Goal: Task Accomplishment & Management: Complete application form

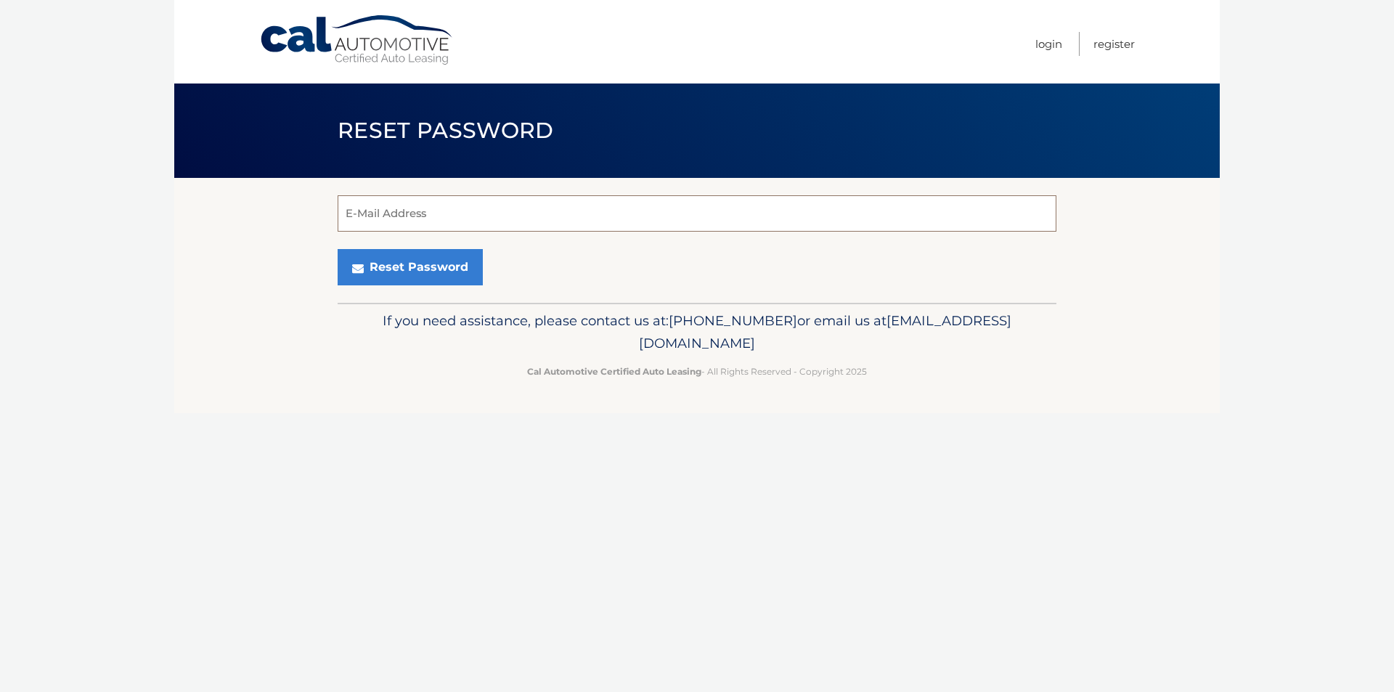
click at [555, 215] on input "E-Mail Address" at bounding box center [697, 213] width 719 height 36
type input "e"
type input "[EMAIL_ADDRESS][DOMAIN_NAME]"
click at [425, 261] on button "Reset Password" at bounding box center [410, 267] width 145 height 36
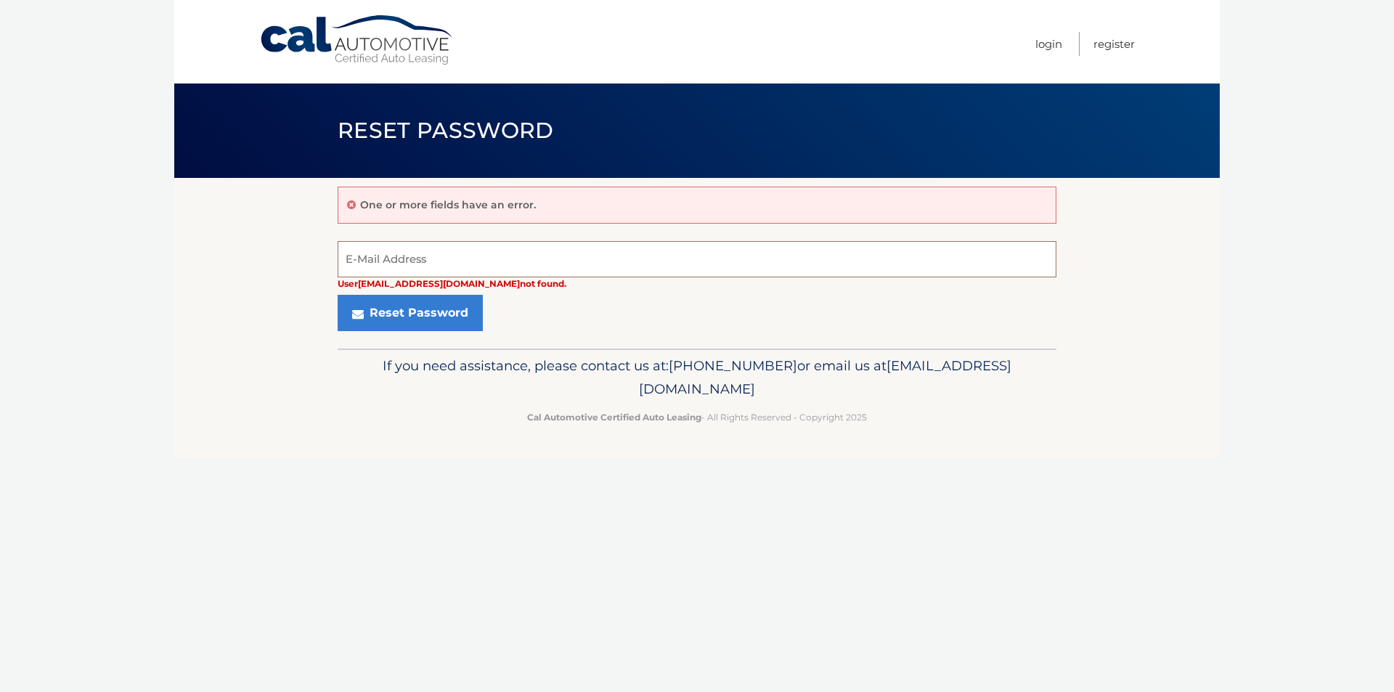
click at [433, 246] on input "E-Mail Address" at bounding box center [697, 259] width 719 height 36
type input "ebretz78@gmail.com"
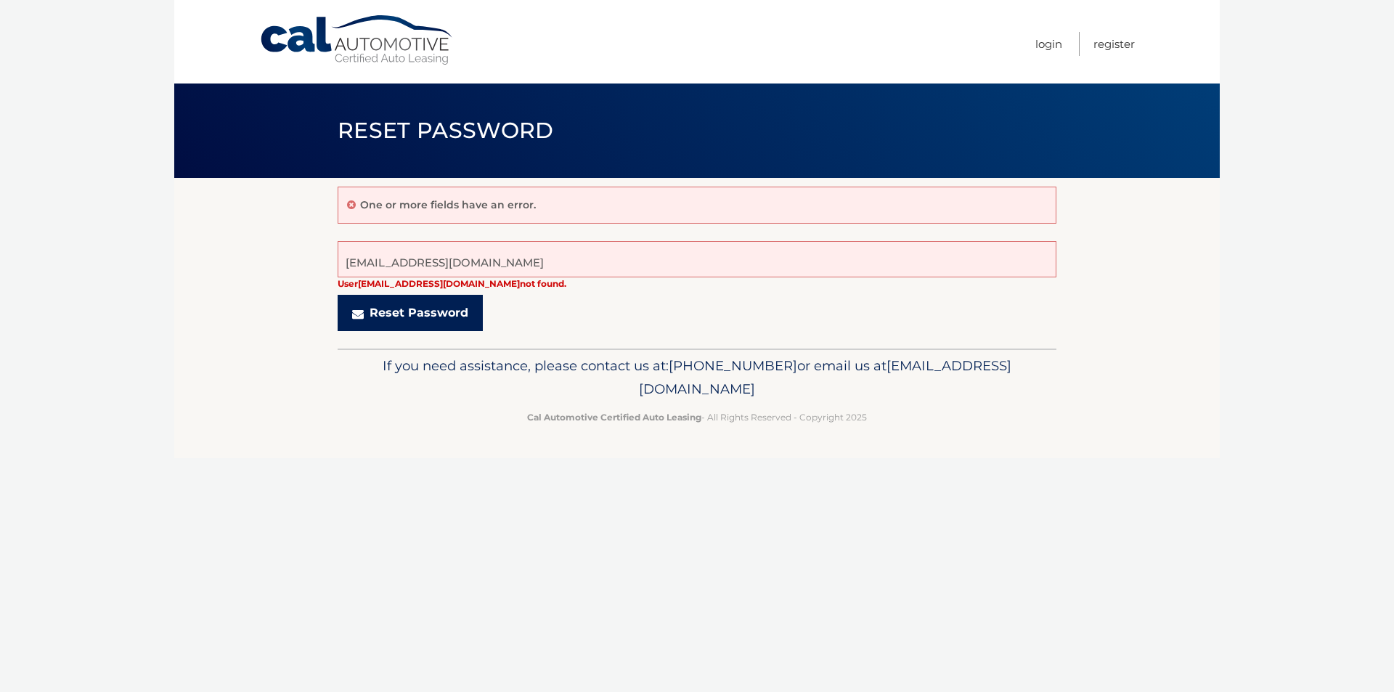
click at [421, 313] on button "Reset Password" at bounding box center [410, 313] width 145 height 36
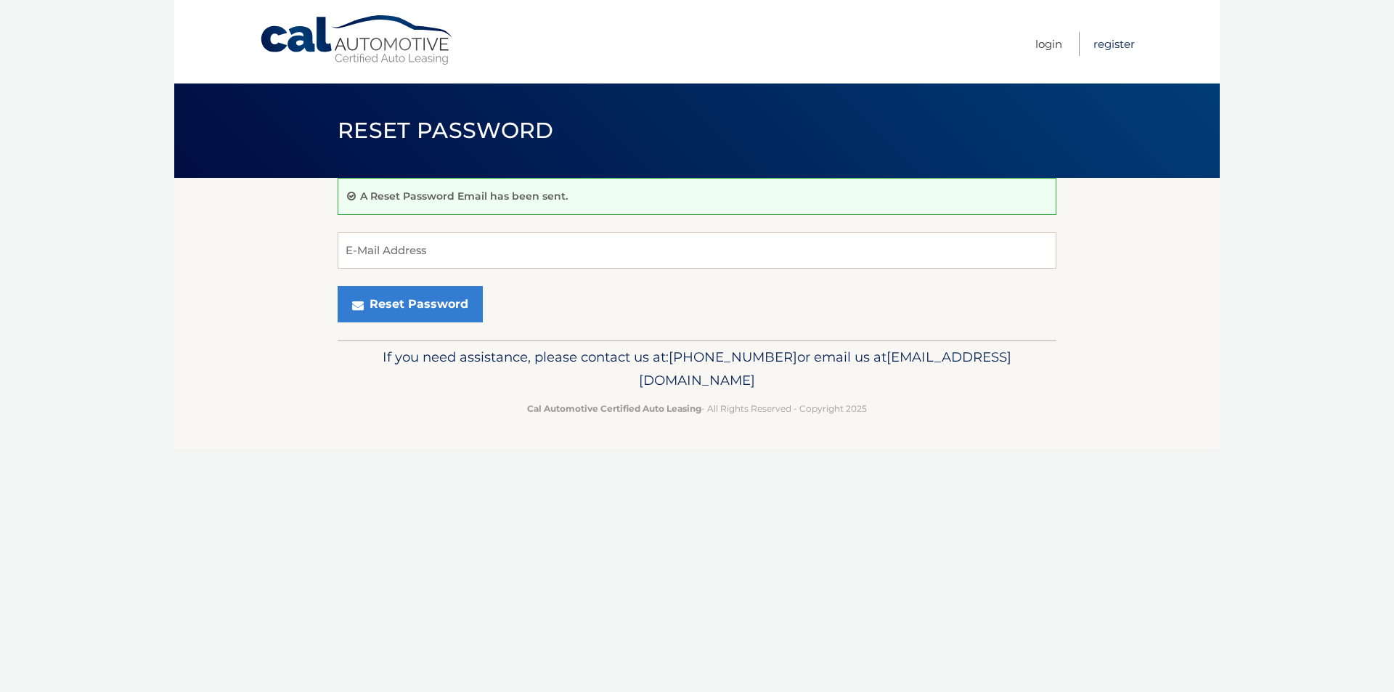
click at [1115, 42] on link "Register" at bounding box center [1113, 44] width 41 height 24
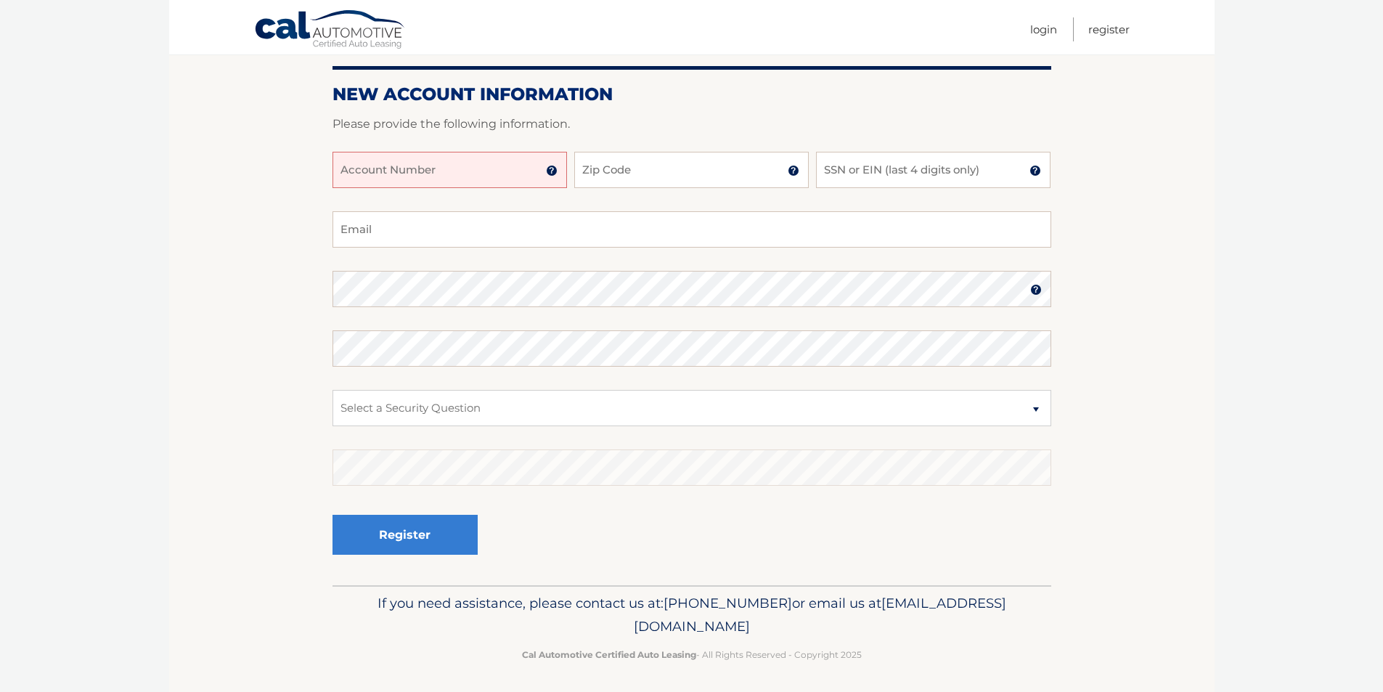
scroll to position [163, 0]
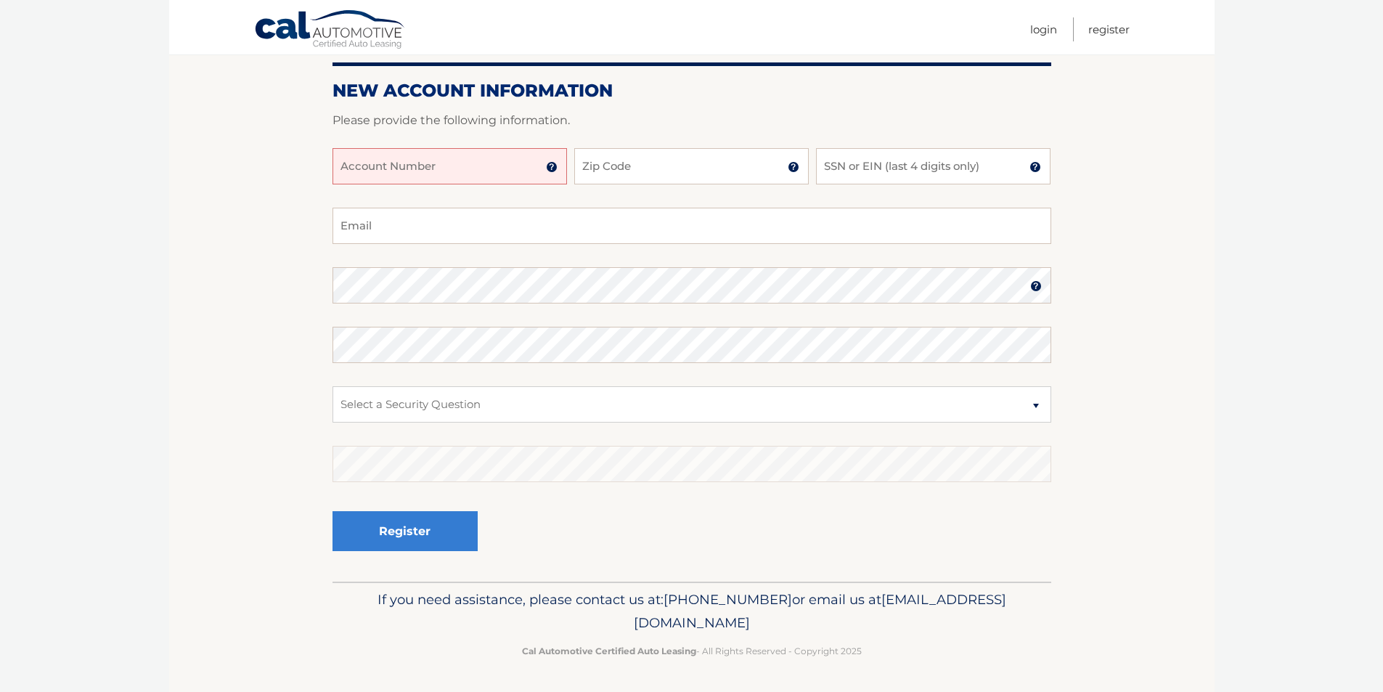
click at [552, 166] on img at bounding box center [552, 167] width 12 height 12
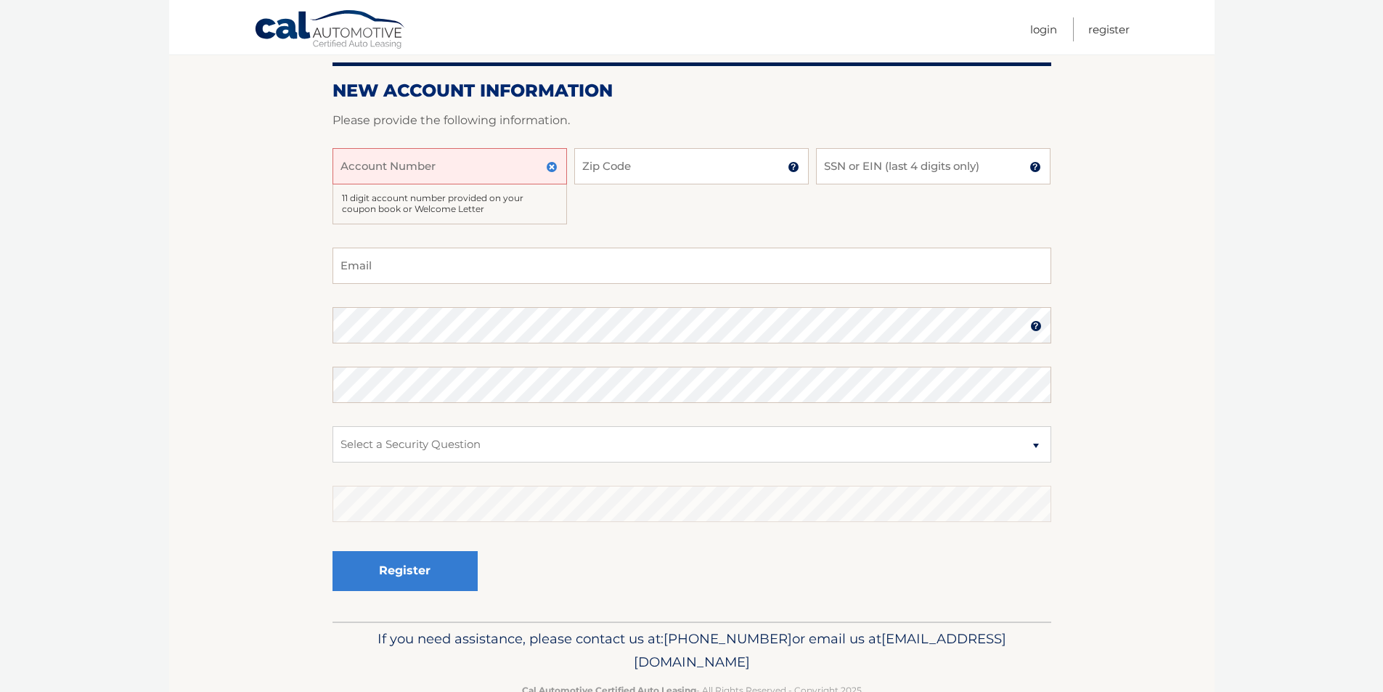
click at [497, 152] on input "Account Number" at bounding box center [449, 166] width 234 height 36
type input "44455527199"
click at [653, 160] on input "Zip Code" at bounding box center [691, 166] width 234 height 36
type input "33067"
click at [951, 165] on input "SSN or EIN (last 4 digits only)" at bounding box center [933, 166] width 234 height 36
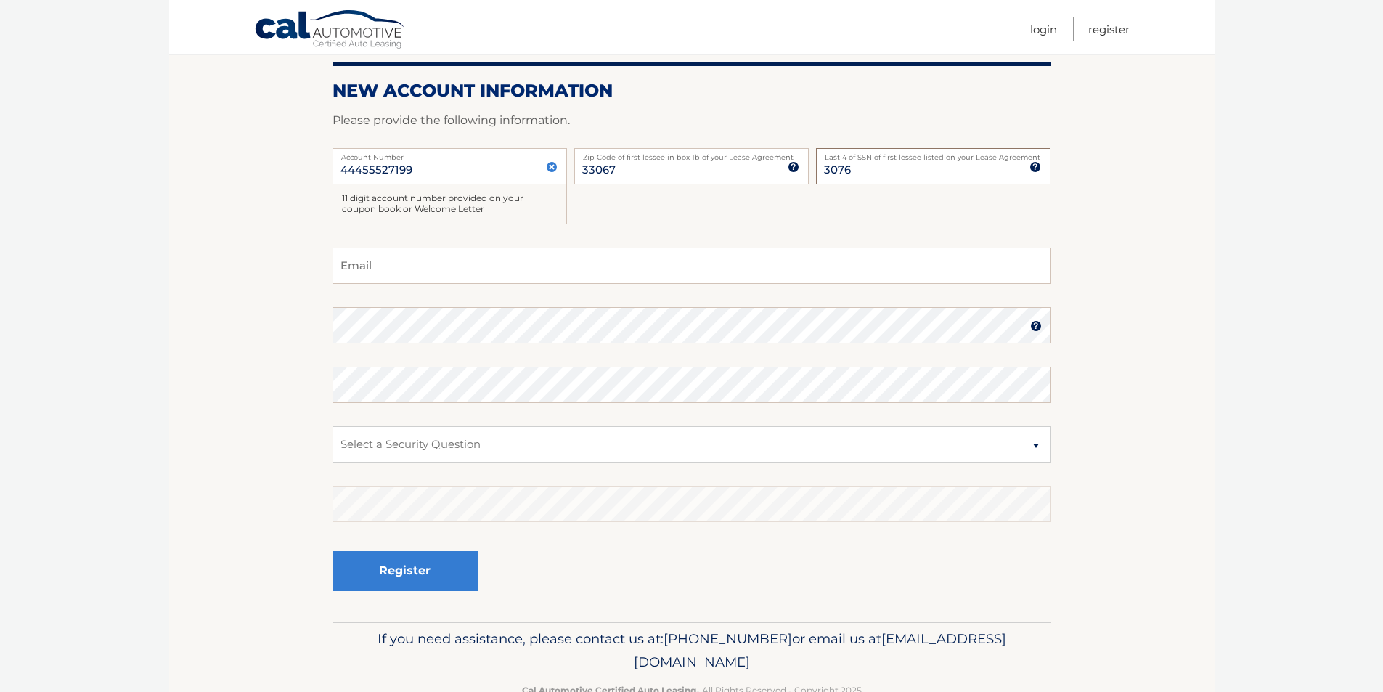
type input "3076"
click at [837, 267] on input "Email" at bounding box center [691, 266] width 719 height 36
drag, startPoint x: 820, startPoint y: 282, endPoint x: 753, endPoint y: 355, distance: 98.6
click at [485, 261] on input "Email" at bounding box center [691, 266] width 719 height 36
type input "[EMAIL_ADDRESS][DOMAIN_NAME]"
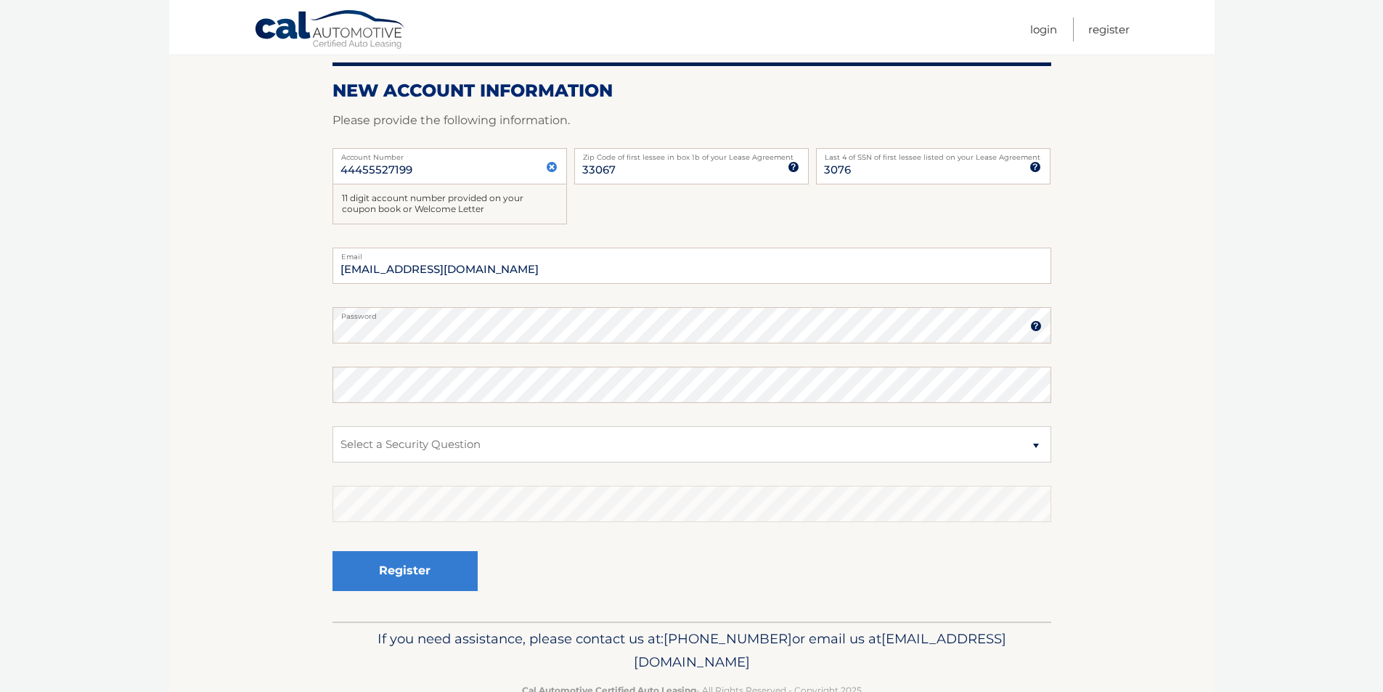
click at [1035, 323] on img at bounding box center [1036, 326] width 12 height 12
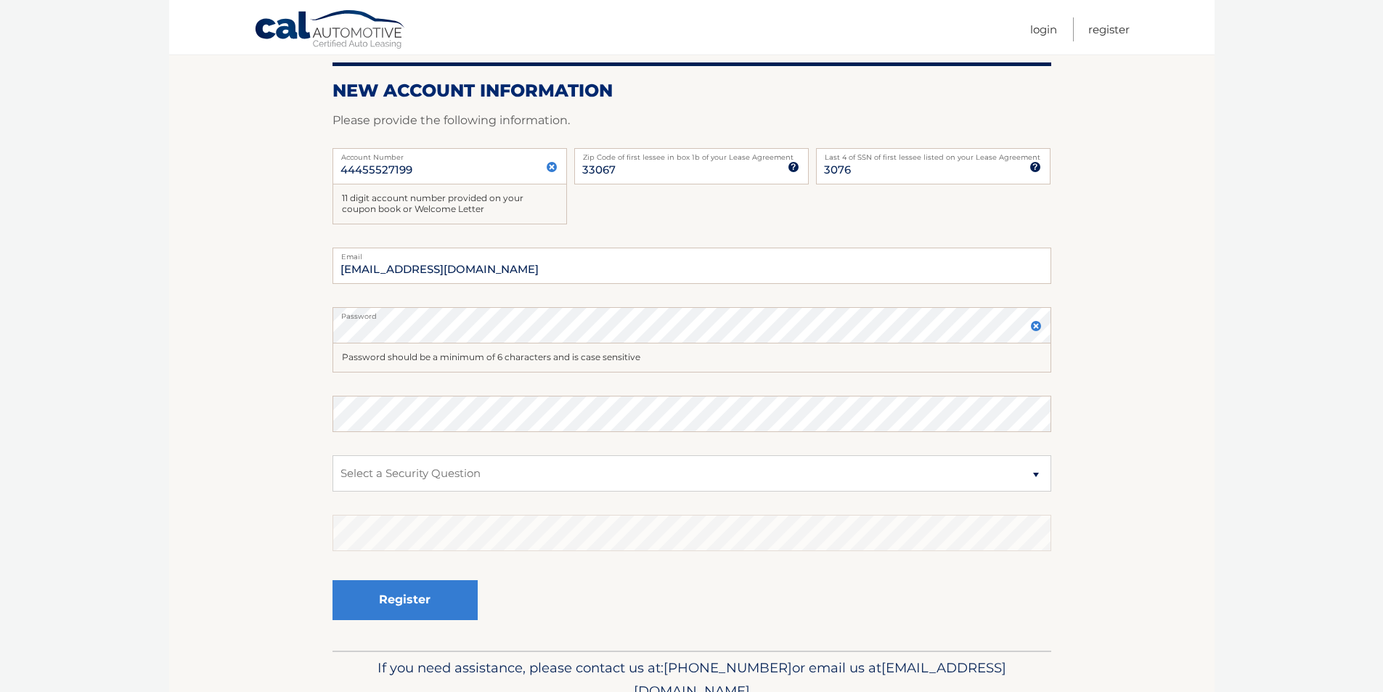
click at [1034, 323] on img at bounding box center [1036, 326] width 12 height 12
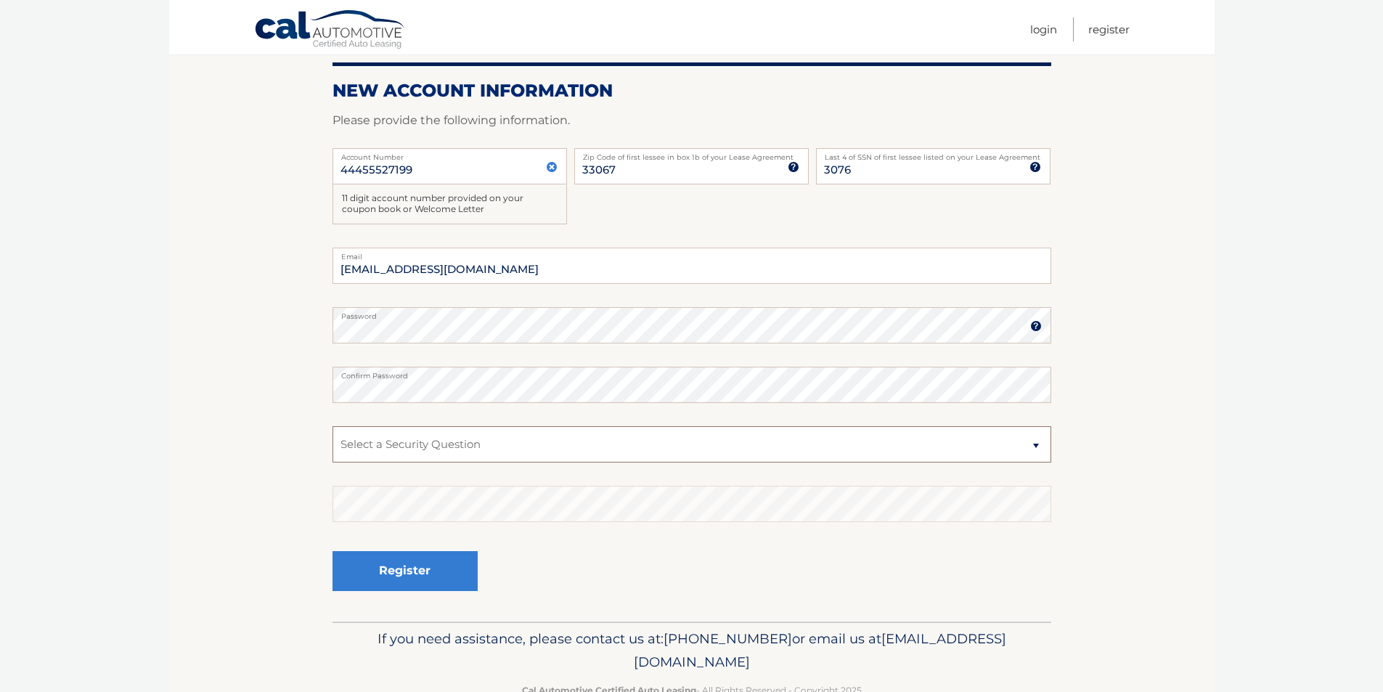
click at [993, 436] on select "Select a Security Question What was the name of your elementary school? What is…" at bounding box center [691, 444] width 719 height 36
select select "3"
click at [332, 426] on select "Select a Security Question What was the name of your elementary school? What is…" at bounding box center [691, 444] width 719 height 36
click at [419, 575] on button "Register" at bounding box center [404, 571] width 145 height 40
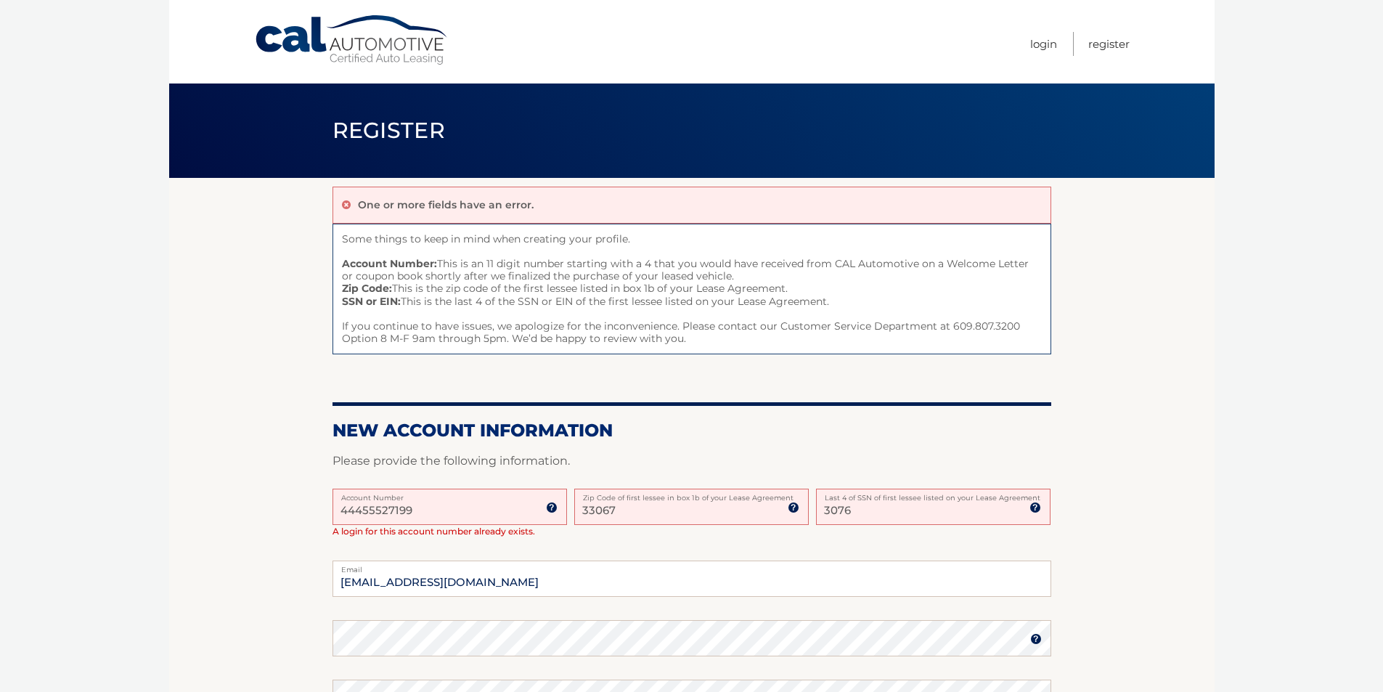
click at [553, 503] on img at bounding box center [552, 508] width 12 height 12
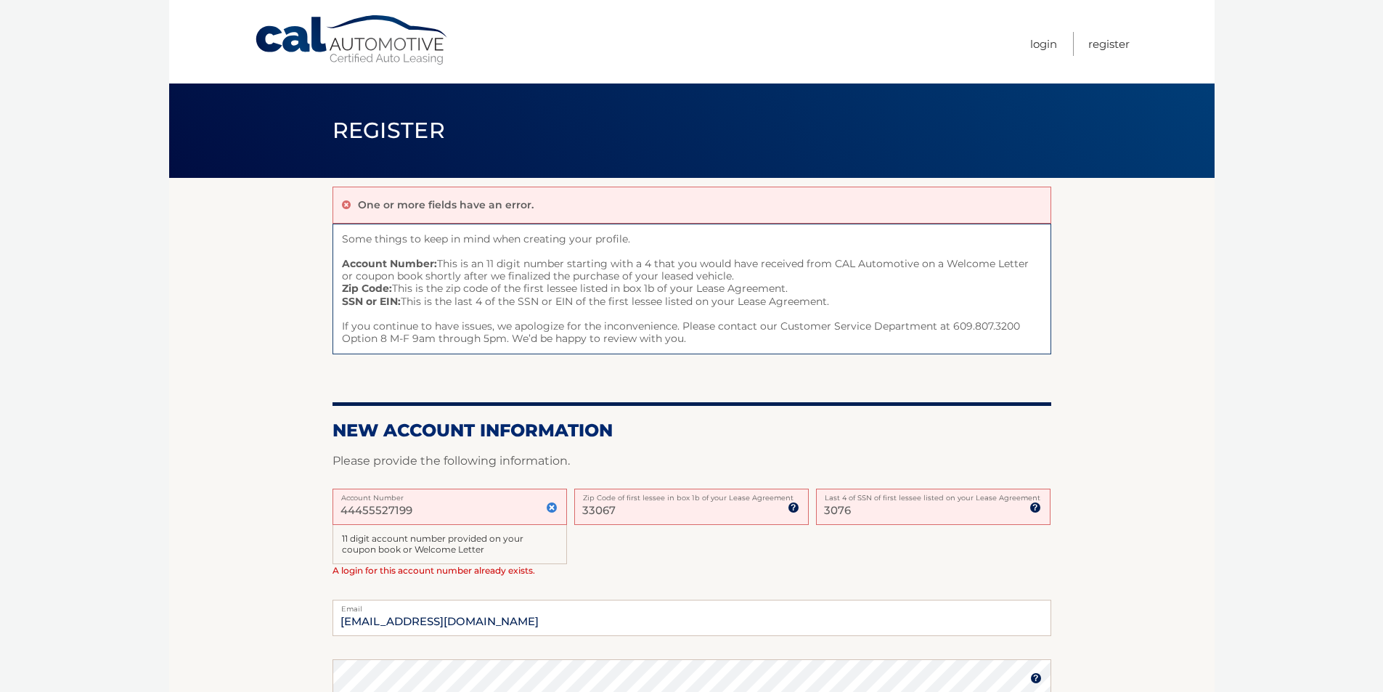
click at [553, 503] on img at bounding box center [552, 508] width 12 height 12
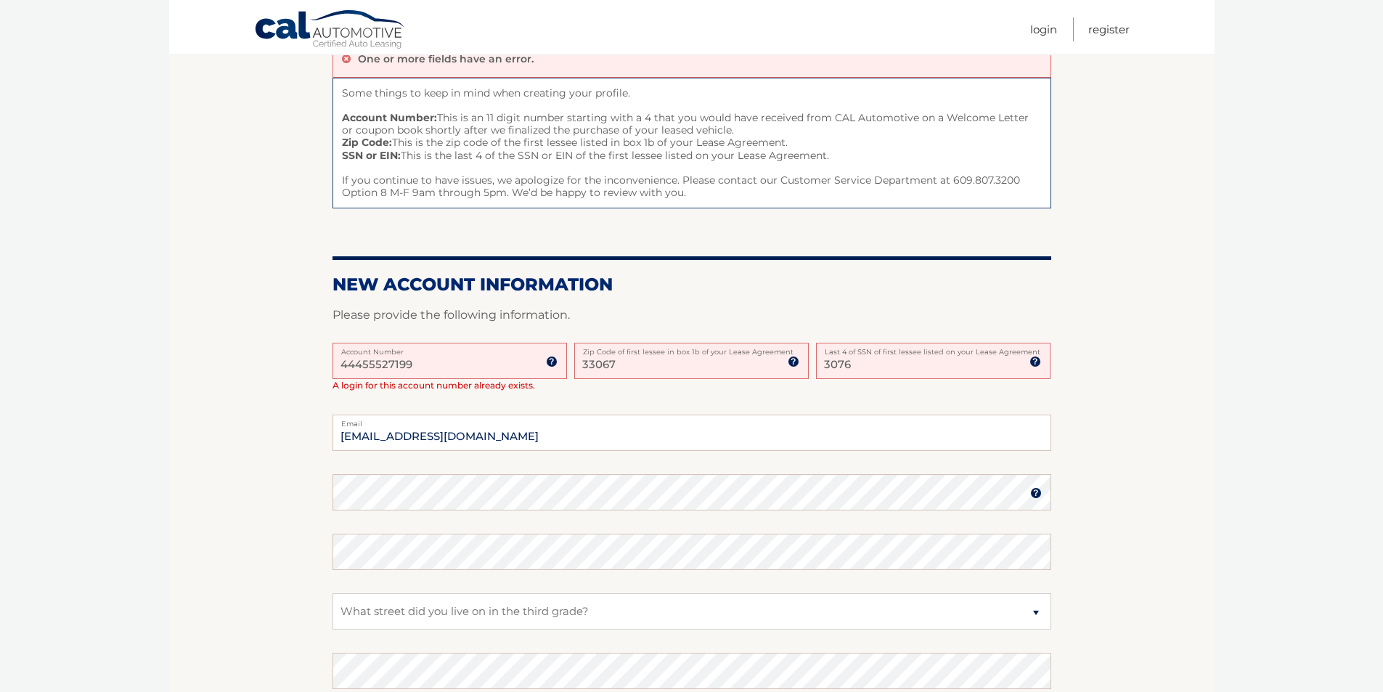
scroll to position [145, 0]
